Goal: Task Accomplishment & Management: Manage account settings

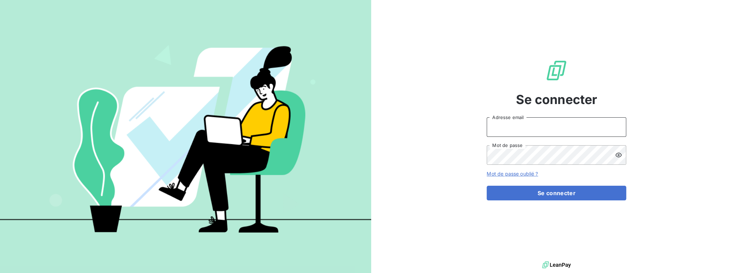
type input "[PERSON_NAME][EMAIL_ADDRESS][DOMAIN_NAME]"
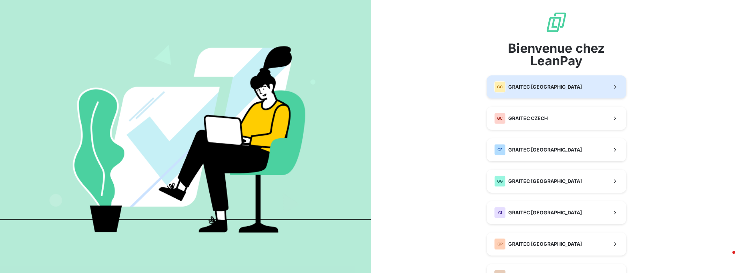
click at [531, 90] on span "GRAITEC [GEOGRAPHIC_DATA]" at bounding box center [546, 86] width 74 height 7
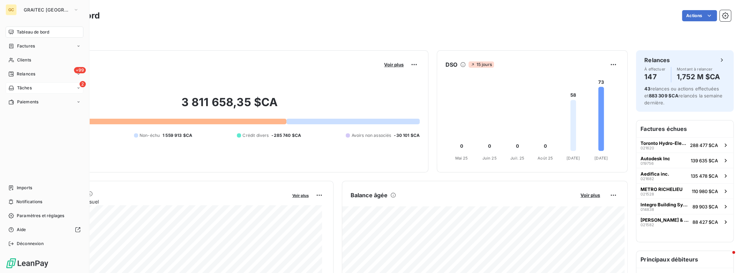
click at [39, 86] on div "2 Tâches" at bounding box center [45, 87] width 78 height 11
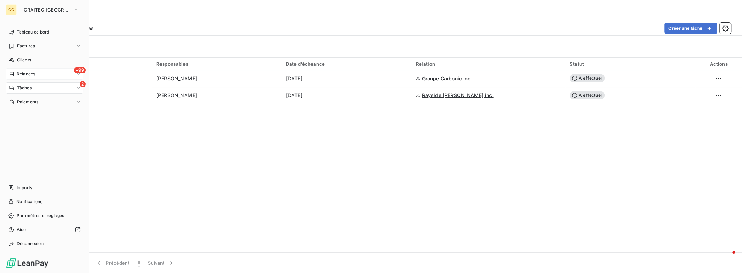
click at [22, 74] on span "Relances" at bounding box center [26, 74] width 18 height 6
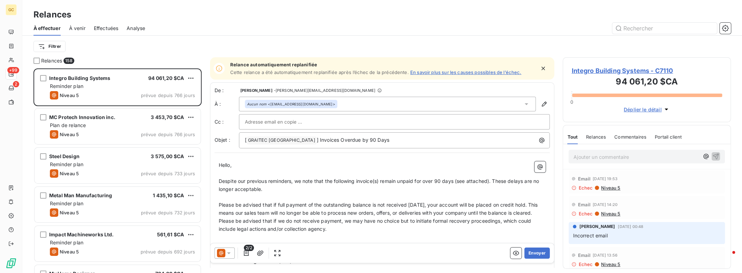
scroll to position [199, 163]
click at [111, 29] on span "Effectuées" at bounding box center [106, 28] width 25 height 7
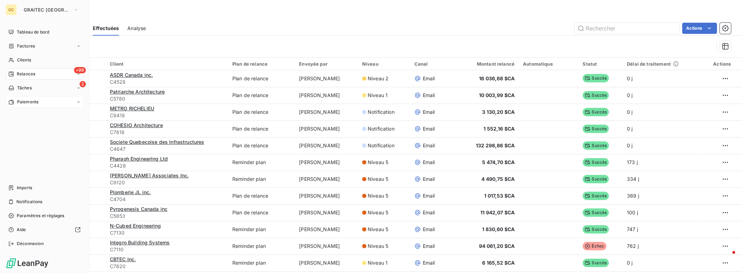
click at [31, 100] on span "Paiements" at bounding box center [27, 102] width 21 height 6
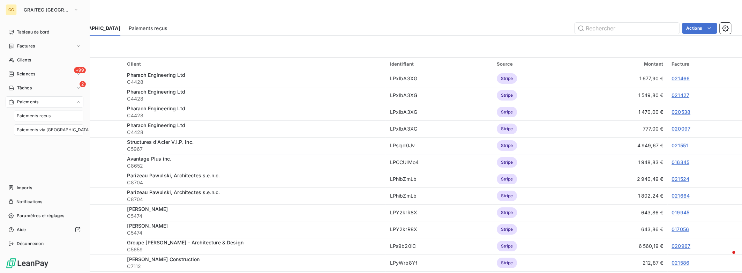
click at [32, 115] on span "Paiements reçus" at bounding box center [34, 116] width 34 height 6
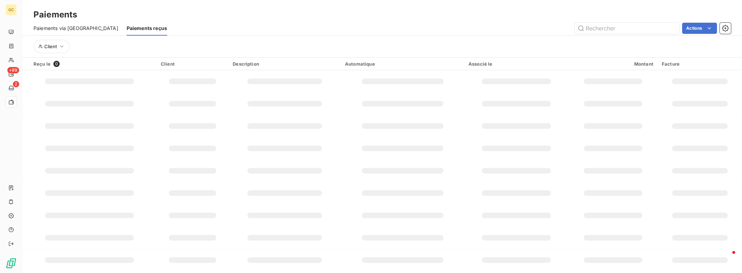
click at [77, 28] on span "Paiements via [GEOGRAPHIC_DATA]" at bounding box center [76, 28] width 85 height 7
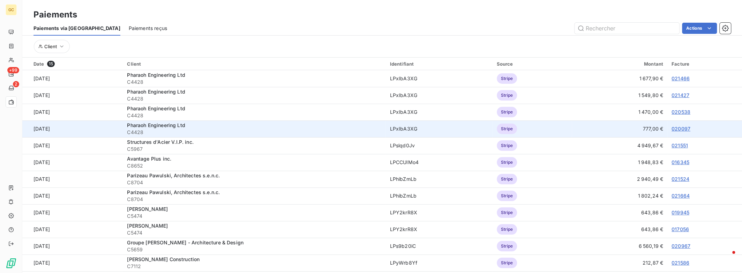
click at [674, 129] on link "020097" at bounding box center [681, 129] width 19 height 6
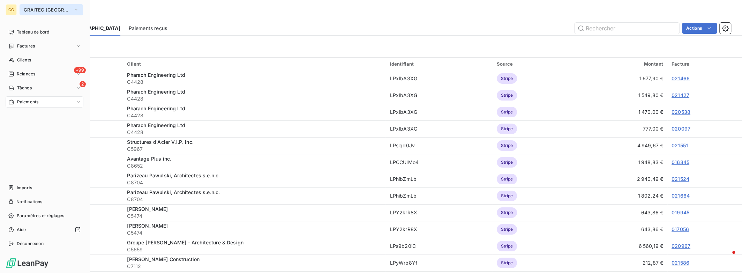
click at [64, 11] on span "GRAITEC [GEOGRAPHIC_DATA]" at bounding box center [47, 10] width 47 height 6
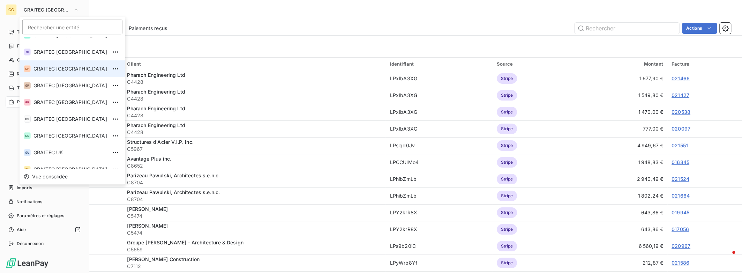
scroll to position [69, 0]
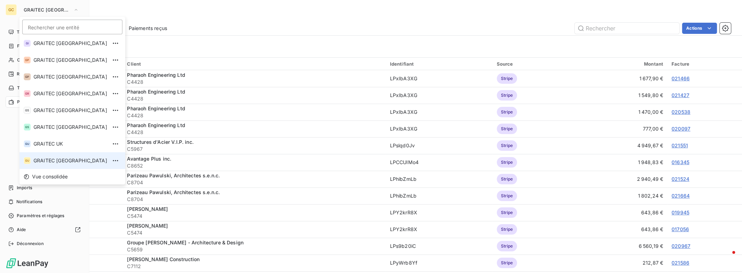
click at [53, 160] on span "GRAITEC [GEOGRAPHIC_DATA]" at bounding box center [71, 160] width 74 height 7
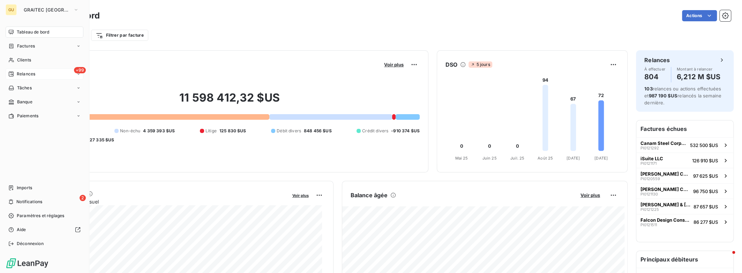
click at [22, 74] on span "Relances" at bounding box center [26, 74] width 18 height 6
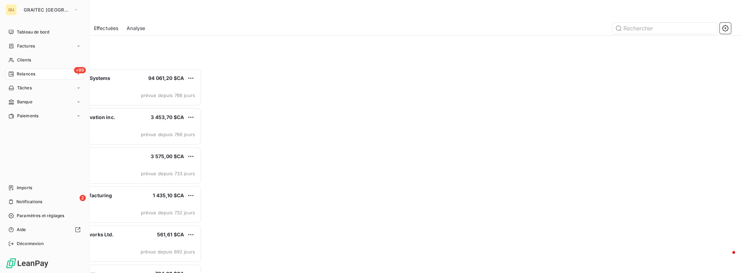
scroll to position [199, 163]
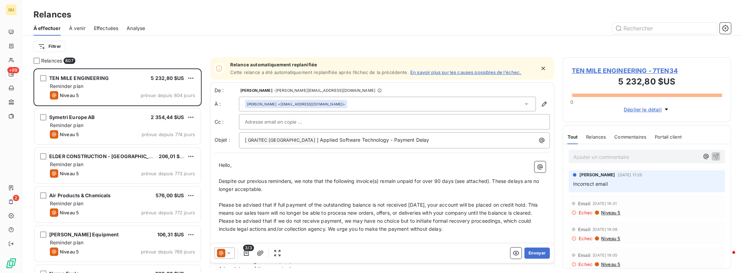
click at [111, 30] on span "Effectuées" at bounding box center [106, 28] width 25 height 7
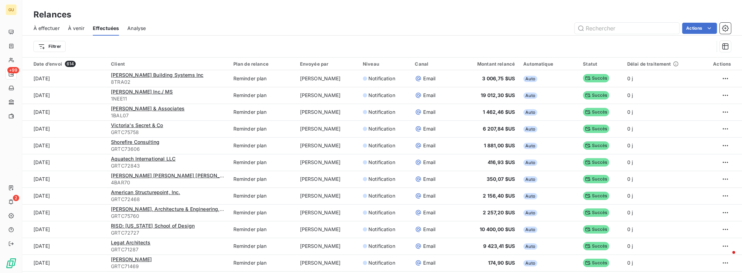
click at [43, 30] on span "À effectuer" at bounding box center [47, 28] width 26 height 7
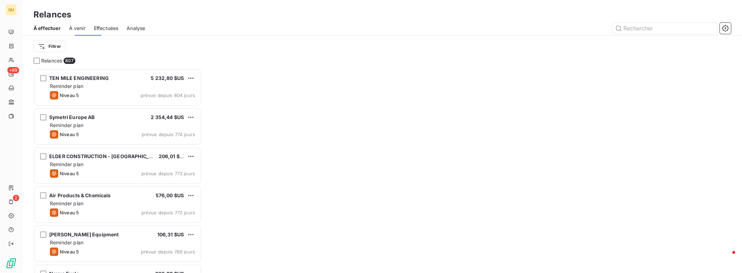
scroll to position [199, 163]
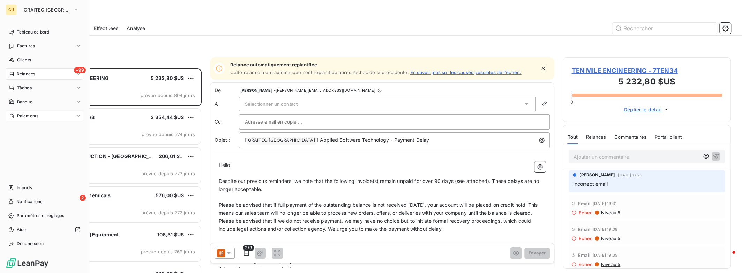
click at [28, 113] on span "Paiements" at bounding box center [27, 116] width 21 height 6
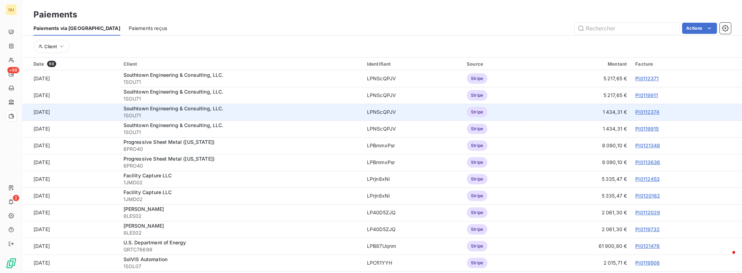
click at [639, 112] on link "PI0112374" at bounding box center [648, 112] width 24 height 6
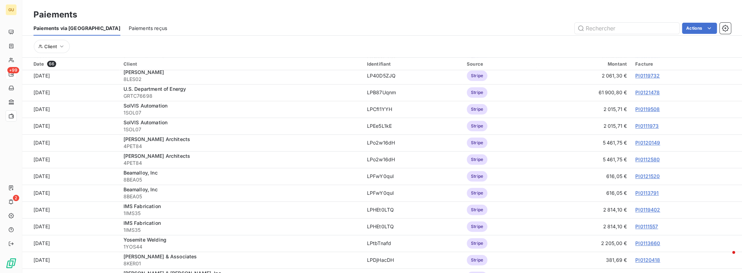
scroll to position [186, 0]
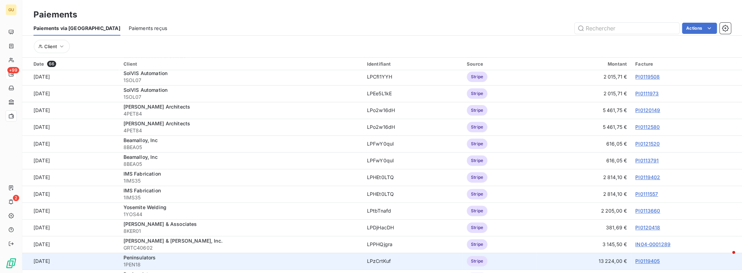
click at [649, 261] on link "PI0119405" at bounding box center [648, 261] width 24 height 6
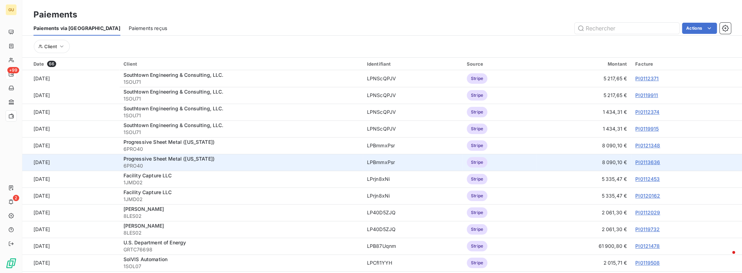
click at [636, 161] on link "PI0113636" at bounding box center [648, 162] width 25 height 6
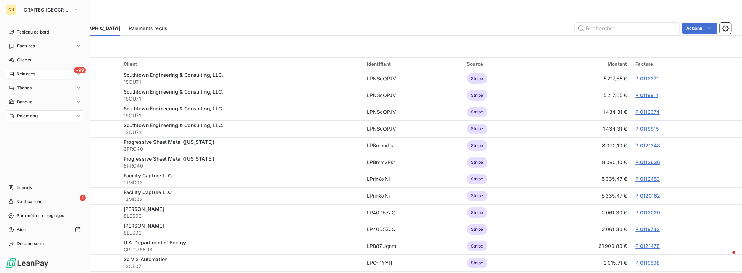
click at [41, 77] on div "+99 Relances" at bounding box center [45, 73] width 78 height 11
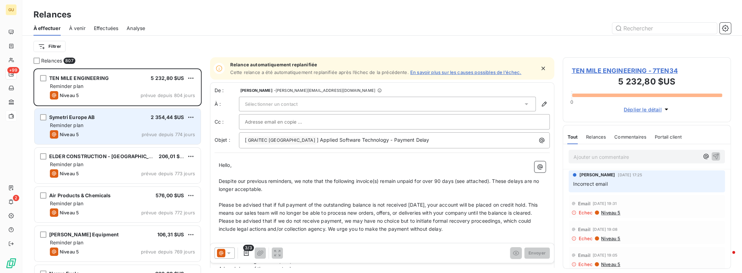
click at [126, 123] on div "Reminder plan" at bounding box center [122, 125] width 145 height 7
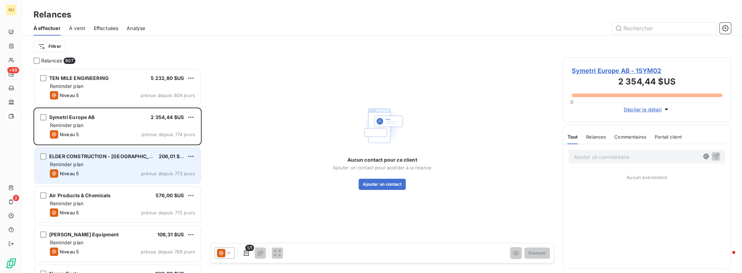
click at [149, 158] on div "ELDER CONSTRUCTION - [GEOGRAPHIC_DATA] 206,01 $US" at bounding box center [122, 156] width 145 height 6
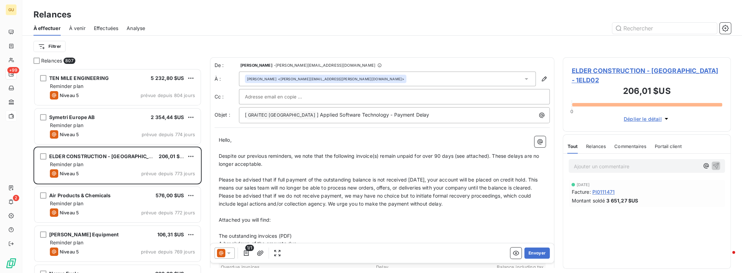
click at [648, 115] on span "Déplier le détail" at bounding box center [643, 118] width 38 height 7
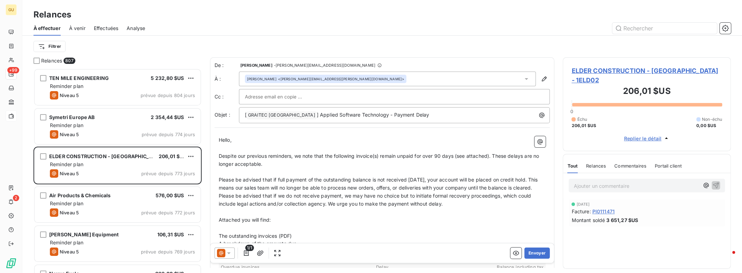
click at [641, 135] on span "Replier le détail" at bounding box center [643, 138] width 38 height 7
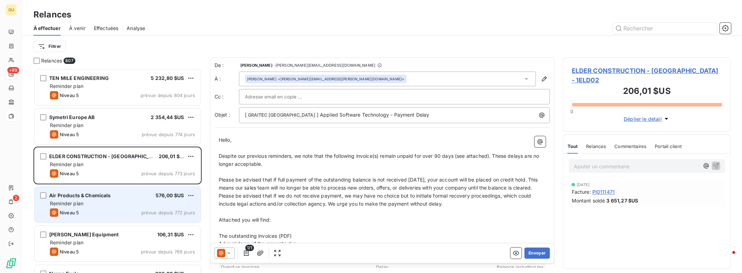
click at [133, 188] on div "Air Products & Chemicals 576,00 $US Reminder plan Niveau 5 prévue depuis 772 jo…" at bounding box center [118, 205] width 166 height 36
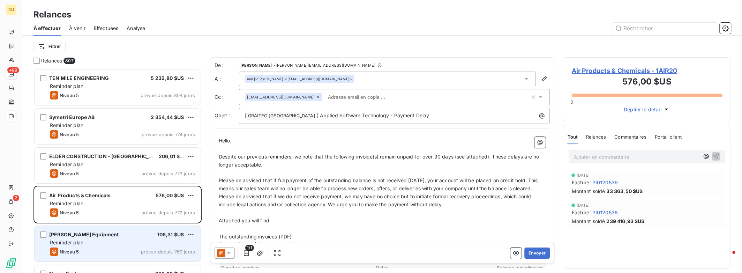
click at [121, 235] on div "[PERSON_NAME] Equipment 106,31 $US" at bounding box center [122, 234] width 145 height 6
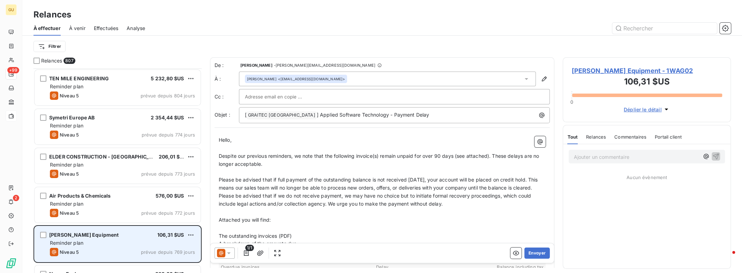
scroll to position [93, 0]
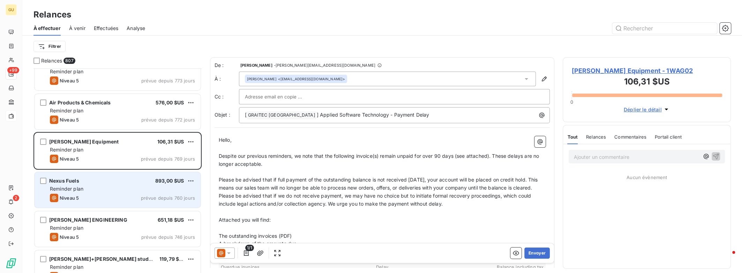
click at [140, 200] on div "Niveau 5 prévue depuis 760 jours" at bounding box center [122, 198] width 145 height 8
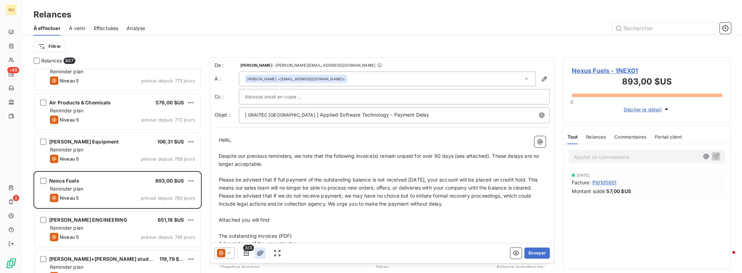
click at [259, 253] on icon "button" at bounding box center [260, 253] width 7 height 7
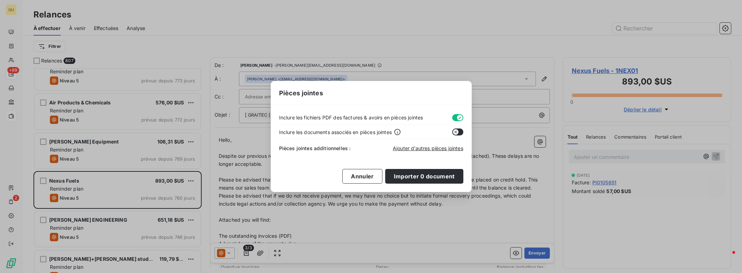
click at [244, 253] on div "Pièces jointes Inclure les fichiers PDF des factures & avoirs en pièces jointes…" at bounding box center [371, 136] width 742 height 273
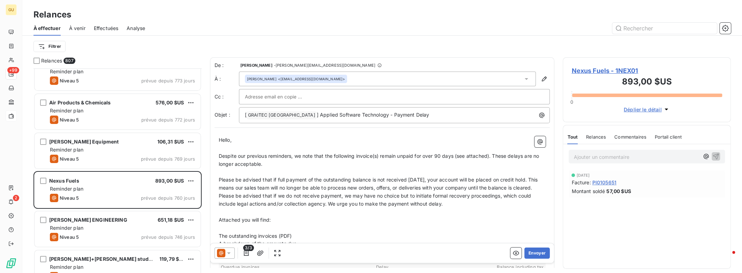
click at [231, 252] on icon at bounding box center [228, 253] width 7 height 7
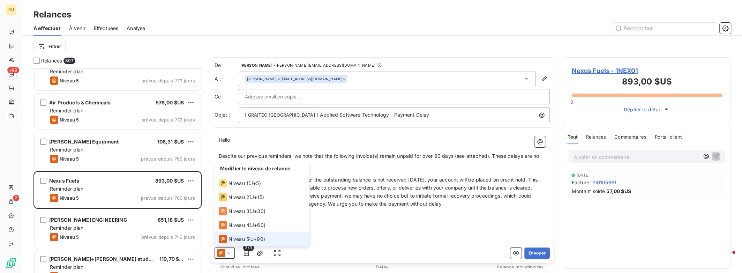
click at [231, 252] on icon at bounding box center [228, 253] width 7 height 7
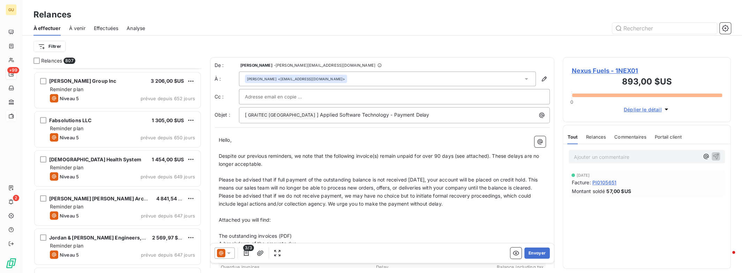
scroll to position [1117, 0]
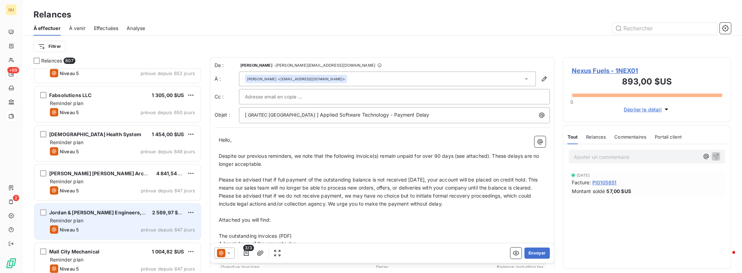
click at [153, 223] on div "Reminder plan" at bounding box center [122, 220] width 145 height 7
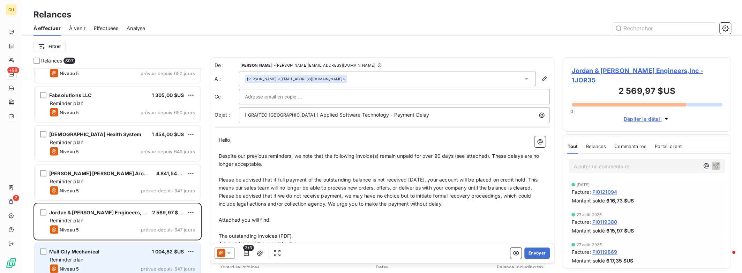
click at [145, 249] on div "Mall City Mechanical 1 004,82 $US" at bounding box center [122, 252] width 145 height 6
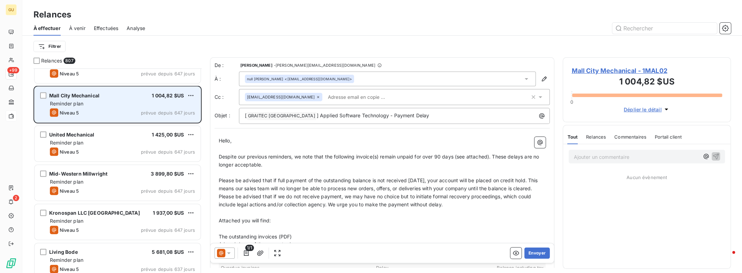
scroll to position [1303, 0]
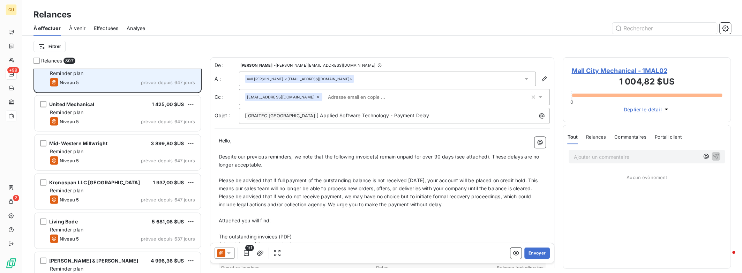
click at [152, 242] on div "Niveau 5 prévue depuis 637 jours" at bounding box center [122, 239] width 145 height 8
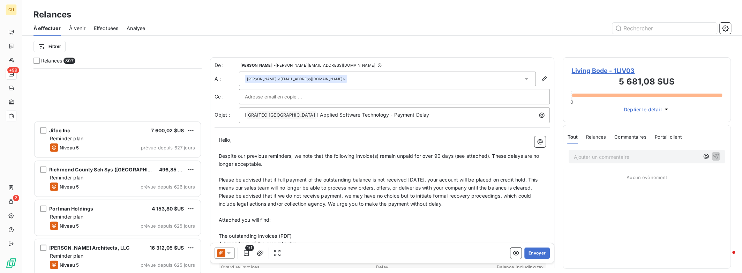
scroll to position [1583, 0]
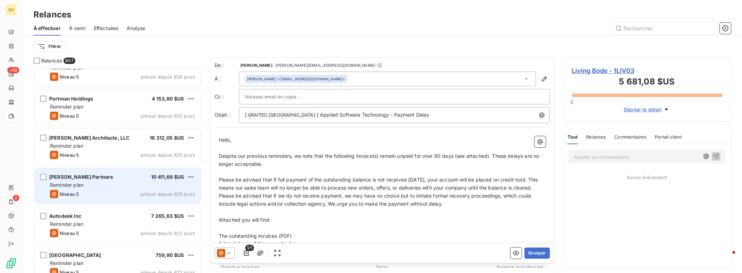
click at [151, 192] on span "prévue depuis 625 jours" at bounding box center [168, 194] width 54 height 6
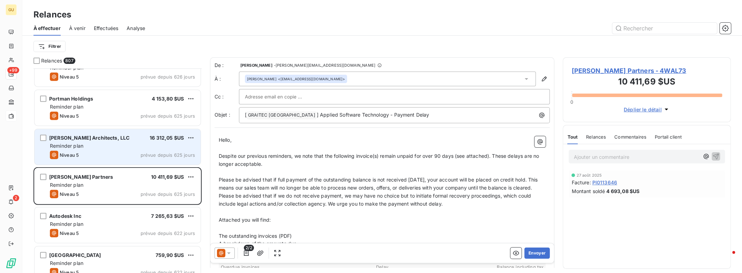
click at [147, 153] on span "prévue depuis 625 jours" at bounding box center [168, 155] width 54 height 6
